Goal: Go to known website: Access a specific website the user already knows

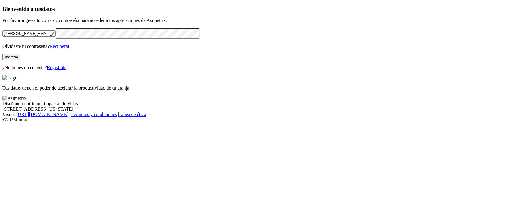
click at [56, 37] on input "[PERSON_NAME][EMAIL_ADDRESS][PERSON_NAME][DOMAIN_NAME]" at bounding box center [28, 33] width 53 height 6
type input "[PERSON_NAME][EMAIL_ADDRESS][PERSON_NAME][DOMAIN_NAME]"
click at [20, 60] on button "Ingresa" at bounding box center [11, 57] width 18 height 6
